Goal: Task Accomplishment & Management: Manage account settings

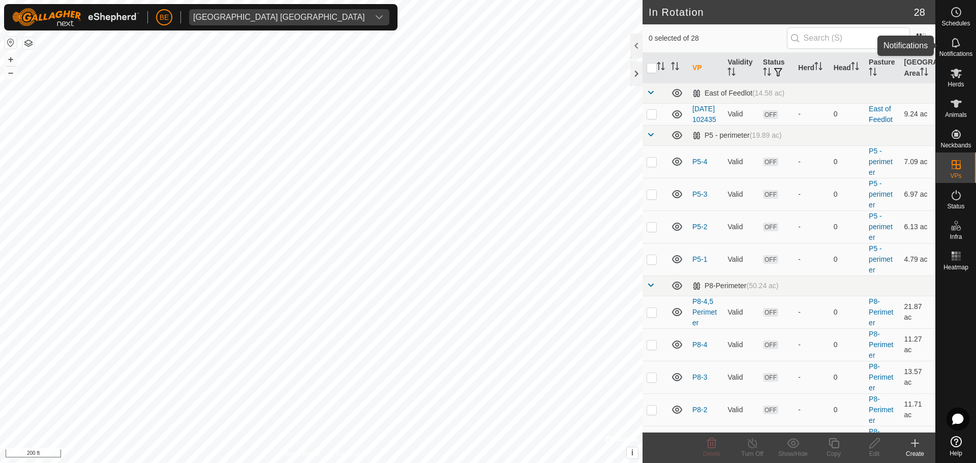
click at [956, 45] on icon at bounding box center [957, 43] width 12 height 12
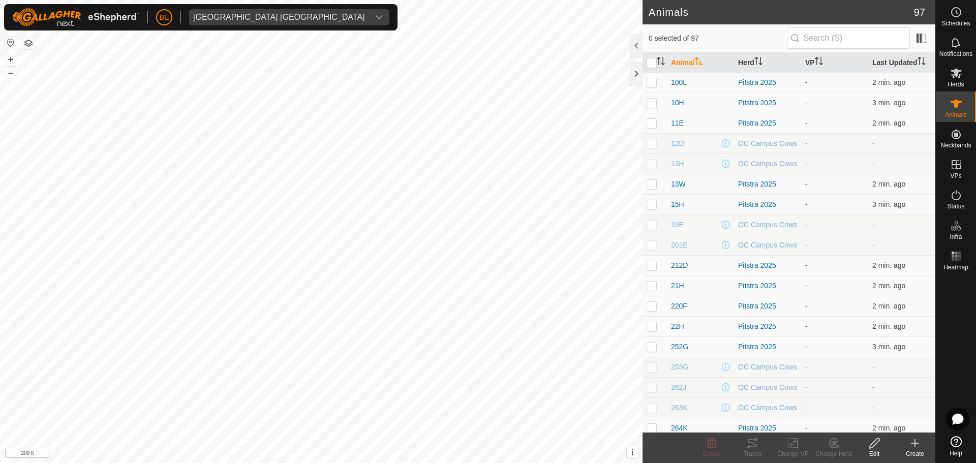
checkbox input "true"
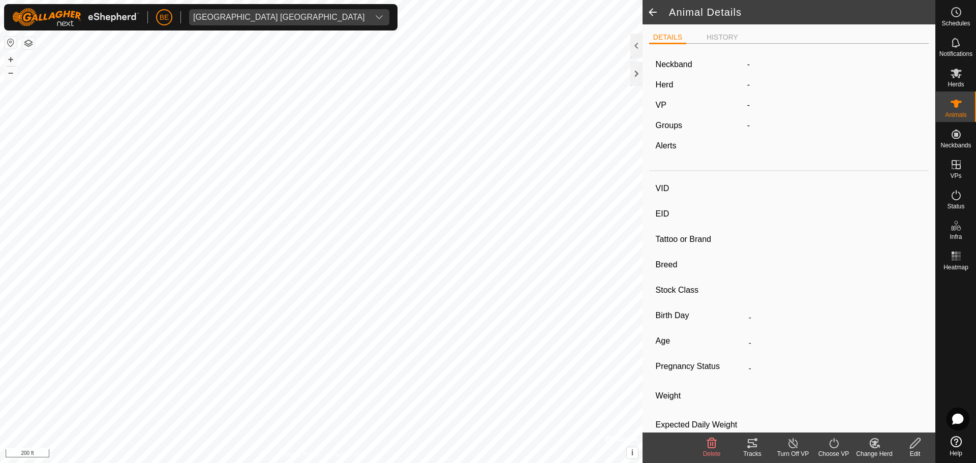
type input "468J"
type input "124000195760769"
type input "-"
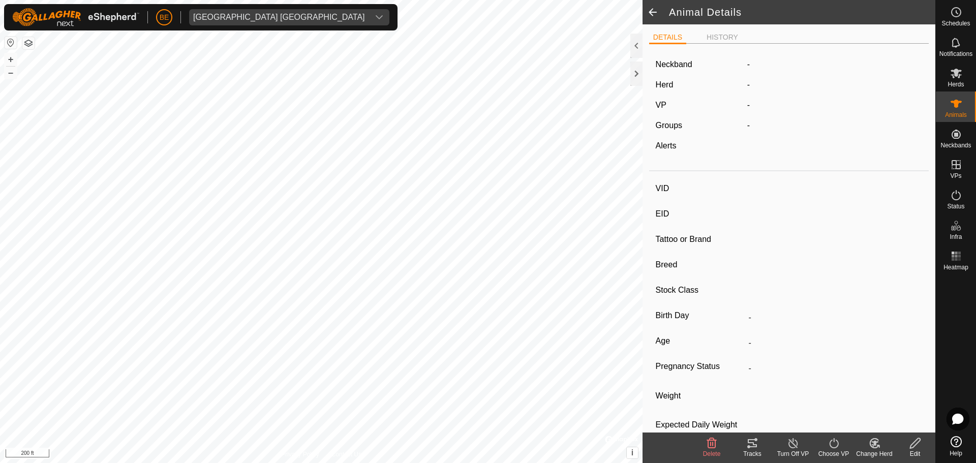
type input "0 kg"
type input "-"
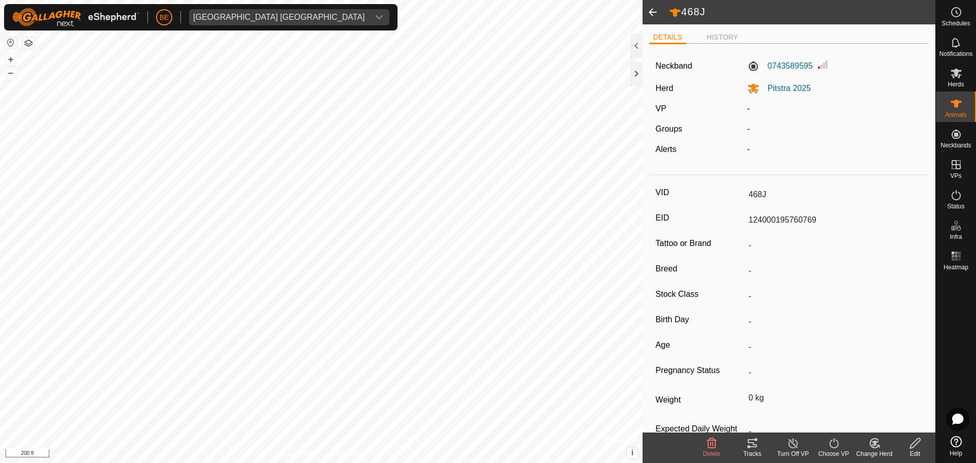
drag, startPoint x: 656, startPoint y: 16, endPoint x: 650, endPoint y: 10, distance: 7.6
click at [650, 10] on span at bounding box center [653, 12] width 20 height 24
